Goal: Task Accomplishment & Management: Manage account settings

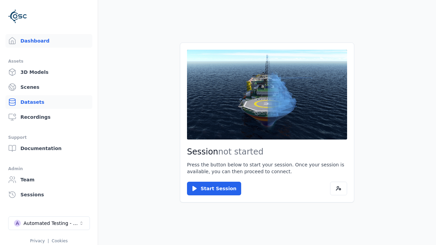
click at [46, 102] on link "Datasets" at bounding box center [48, 102] width 87 height 14
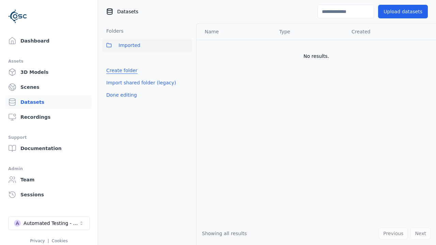
click at [120, 71] on link "Create folder" at bounding box center [121, 70] width 31 height 7
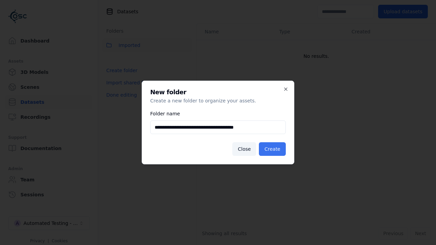
type input "**********"
click at [273, 149] on button "Create" at bounding box center [272, 149] width 27 height 14
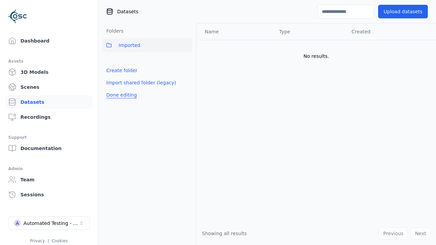
click at [120, 101] on button "Done editing" at bounding box center [121, 95] width 39 height 12
click at [114, 89] on button "Done editing" at bounding box center [121, 95] width 39 height 12
click at [187, 60] on html "Support Dashboard Assets 3D Models Scenes Datasets Recordings Support Documenta…" at bounding box center [218, 122] width 436 height 245
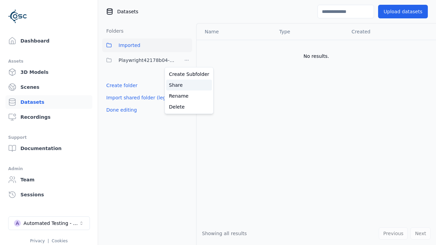
click at [186, 85] on div "Share" at bounding box center [189, 85] width 46 height 11
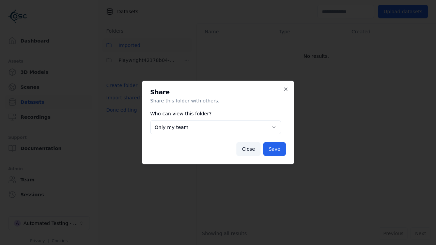
click at [215, 127] on button "Only my team" at bounding box center [215, 128] width 131 height 14
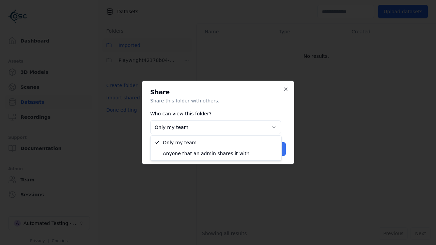
select select "****"
click at [275, 149] on button "Save" at bounding box center [274, 149] width 22 height 14
click at [120, 110] on button "Done editing" at bounding box center [121, 110] width 39 height 12
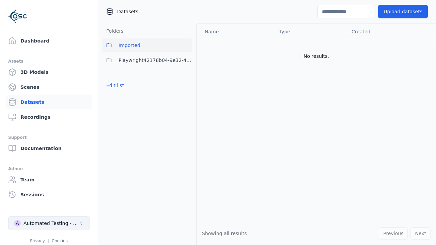
click at [49, 223] on div "Automated Testing - Playwright" at bounding box center [51, 223] width 55 height 7
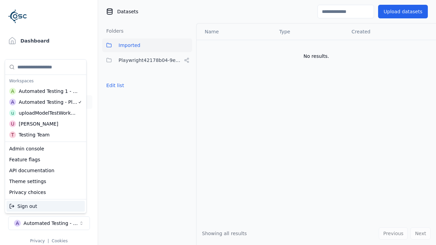
click at [44, 91] on div "Automated Testing 1 - Playwright" at bounding box center [48, 91] width 59 height 7
click at [218, 123] on html "Support Dashboard Assets 3D Models Scenes Datasets Recordings Support Documenta…" at bounding box center [218, 122] width 436 height 245
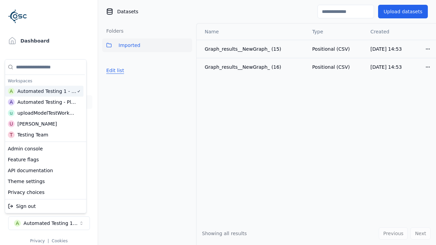
click at [114, 71] on button "Edit list" at bounding box center [115, 70] width 26 height 12
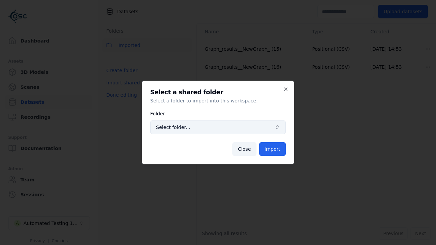
click at [218, 127] on span "Select folder..." at bounding box center [214, 127] width 116 height 7
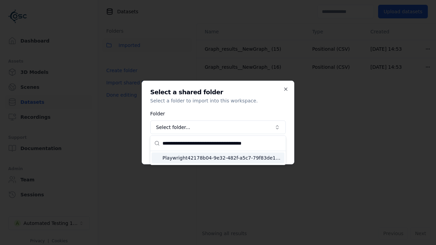
type input "**********"
click at [222, 158] on span "Playwright42178b04-9e32-482f-a5c7-79f83de1fcb8" at bounding box center [221, 158] width 119 height 7
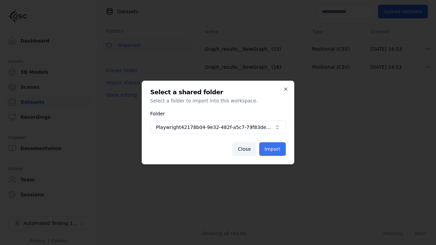
click at [273, 149] on button "Import" at bounding box center [272, 149] width 27 height 14
click at [120, 101] on button "Done editing" at bounding box center [121, 95] width 39 height 12
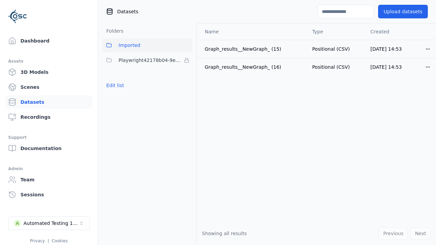
click at [114, 86] on button "Edit list" at bounding box center [115, 85] width 26 height 12
click at [187, 60] on html "Support Dashboard Assets 3D Models Scenes Datasets Recordings Support Documenta…" at bounding box center [218, 122] width 436 height 245
click at [218, 123] on html "Support Dashboard Assets 3D Models Scenes Datasets Recordings Support Documenta…" at bounding box center [218, 122] width 436 height 245
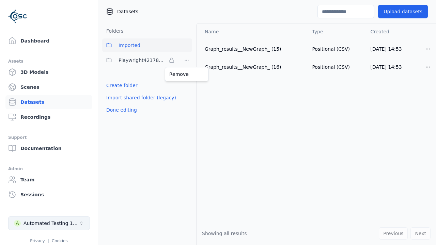
click at [120, 110] on button "Done editing" at bounding box center [121, 110] width 39 height 12
click at [49, 223] on div "Automated Testing 1 - Playwright" at bounding box center [51, 223] width 55 height 7
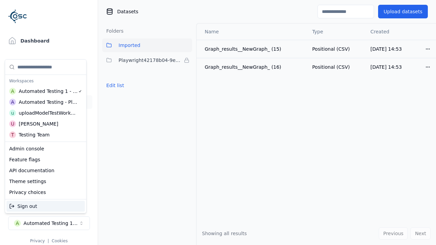
click at [44, 102] on div "Automated Testing - Playwright" at bounding box center [48, 102] width 59 height 7
click at [218, 123] on html "Support Dashboard Assets 3D Models Scenes Datasets Recordings Support Documenta…" at bounding box center [218, 122] width 436 height 245
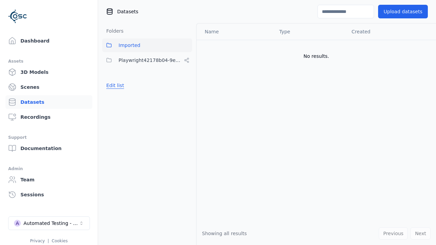
click at [114, 86] on button "Edit list" at bounding box center [115, 85] width 26 height 12
click at [187, 60] on html "Support Dashboard Assets 3D Models Scenes Datasets Recordings Support Documenta…" at bounding box center [218, 122] width 436 height 245
click at [186, 96] on div "Rename" at bounding box center [189, 96] width 46 height 11
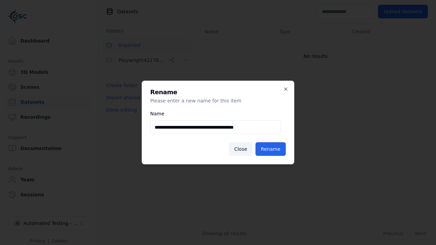
click at [215, 127] on input "**********" at bounding box center [215, 128] width 131 height 14
type input "**********"
click at [272, 149] on button "Rename" at bounding box center [270, 149] width 30 height 14
click at [120, 110] on button "Done editing" at bounding box center [121, 110] width 39 height 12
click at [49, 223] on div "Automated Testing - Playwright" at bounding box center [51, 223] width 55 height 7
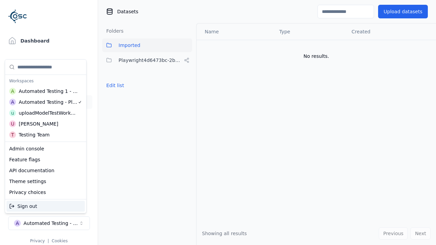
click at [44, 91] on div "Automated Testing 1 - Playwright" at bounding box center [48, 91] width 59 height 7
click at [218, 123] on html "Support Dashboard Assets 3D Models Scenes Datasets Recordings Support Documenta…" at bounding box center [218, 122] width 436 height 245
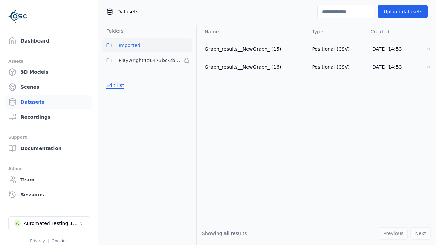
click at [114, 86] on button "Edit list" at bounding box center [115, 85] width 26 height 12
click at [187, 60] on html "Support Dashboard Assets 3D Models Scenes Datasets Recordings Support Documenta…" at bounding box center [218, 122] width 436 height 245
click at [187, 74] on div "Remove" at bounding box center [187, 74] width 40 height 11
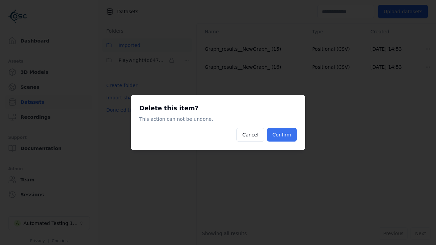
click at [282, 135] on button "Confirm" at bounding box center [282, 135] width 30 height 14
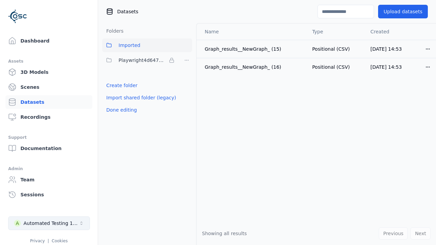
click at [120, 104] on button "Done editing" at bounding box center [121, 110] width 39 height 12
click at [49, 223] on div "Automated Testing 1 - Playwright" at bounding box center [51, 223] width 55 height 7
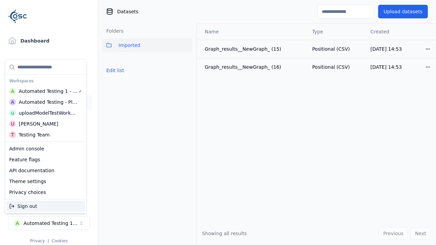
click at [44, 102] on div "Automated Testing - Playwright" at bounding box center [48, 102] width 59 height 7
click at [218, 123] on html "Support Dashboard Assets 3D Models Scenes Datasets Recordings Support Documenta…" at bounding box center [218, 122] width 436 height 245
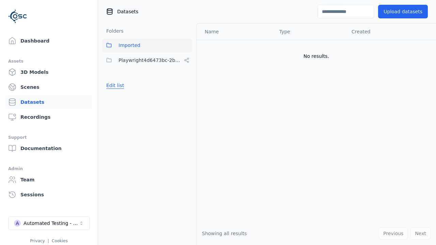
click at [114, 86] on button "Edit list" at bounding box center [115, 85] width 26 height 12
click at [185, 63] on html "Support Dashboard Assets 3D Models Scenes Datasets Recordings Support Documenta…" at bounding box center [218, 122] width 436 height 245
click at [185, 82] on div "Share" at bounding box center [189, 85] width 46 height 11
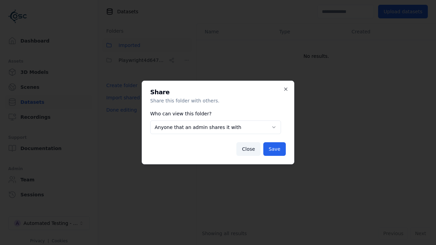
click at [215, 122] on body "**********" at bounding box center [218, 122] width 436 height 245
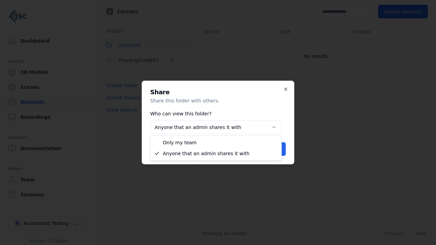
select select "*****"
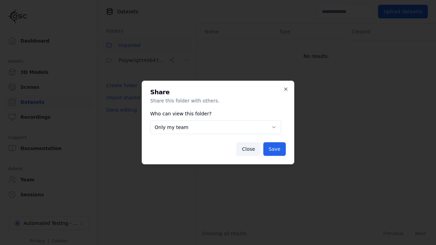
drag, startPoint x: 270, startPoint y: 150, endPoint x: 261, endPoint y: 144, distance: 11.0
click at [270, 150] on button "Save" at bounding box center [274, 149] width 22 height 14
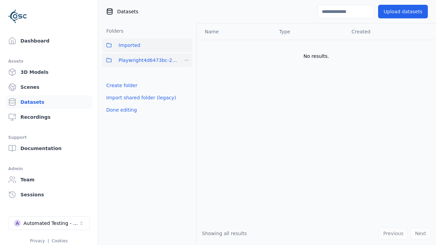
click at [189, 62] on html "Support Dashboard Assets 3D Models Scenes Datasets Recordings Support Documenta…" at bounding box center [218, 122] width 436 height 245
click at [181, 106] on div "Delete" at bounding box center [189, 107] width 46 height 11
click at [187, 63] on html "Support Dashboard Assets 3D Models Scenes Datasets Recordings Support Documenta…" at bounding box center [218, 122] width 436 height 245
click at [183, 108] on div "Delete" at bounding box center [189, 107] width 46 height 11
click at [59, 223] on div "Automated Testing - Playwright" at bounding box center [51, 223] width 55 height 7
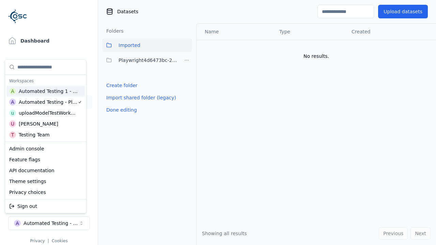
click at [53, 95] on div "A Automated Testing 1 - Playwright" at bounding box center [45, 91] width 78 height 11
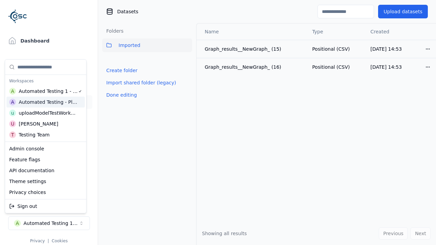
click at [36, 102] on div "Automated Testing - Playwright" at bounding box center [48, 102] width 59 height 7
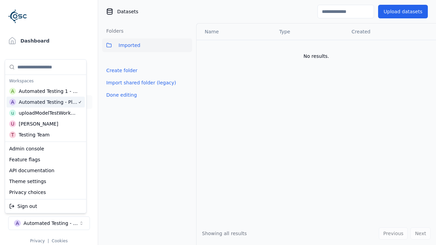
click at [198, 152] on html "Support Dashboard Assets 3D Models Scenes Datasets Recordings Support Documenta…" at bounding box center [218, 122] width 436 height 245
